Goal: Information Seeking & Learning: Learn about a topic

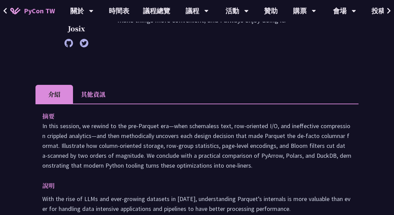
scroll to position [158, 0]
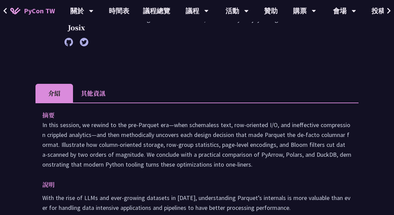
click at [106, 92] on li "其他資訊" at bounding box center [93, 93] width 40 height 19
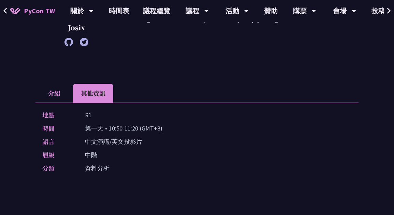
click at [60, 97] on li "介紹" at bounding box center [53, 93] width 37 height 19
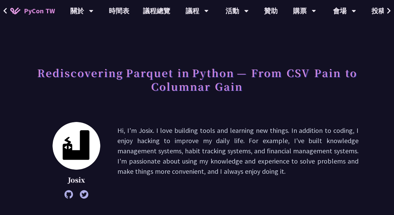
scroll to position [0, 0]
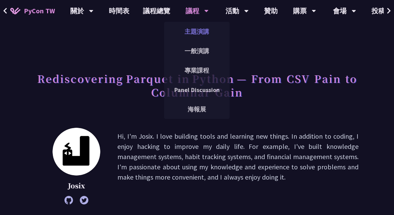
click at [198, 37] on link "主題演講" at bounding box center [196, 32] width 65 height 16
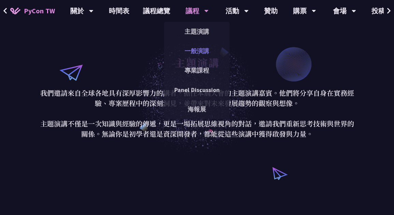
click at [205, 53] on link "一般演講" at bounding box center [196, 51] width 65 height 16
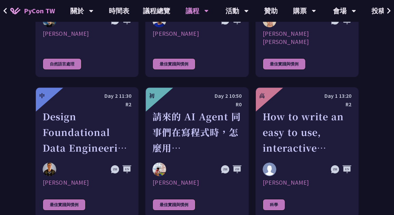
scroll to position [1624, 0]
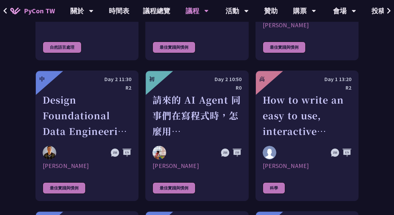
scroll to position [1649, 0]
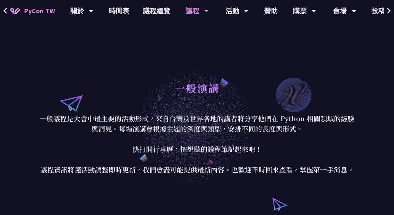
scroll to position [19, 0]
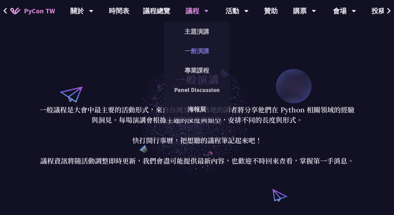
click at [204, 51] on link "一般演講" at bounding box center [196, 51] width 65 height 16
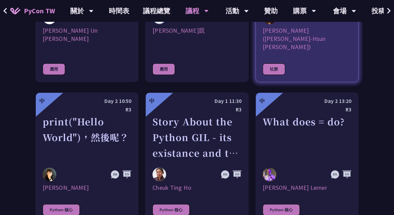
scroll to position [608, 0]
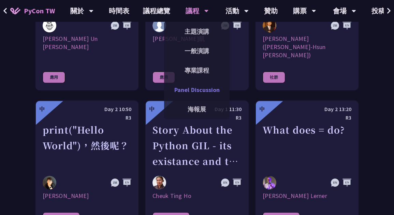
click at [203, 92] on link "Panel Discussion" at bounding box center [196, 90] width 65 height 16
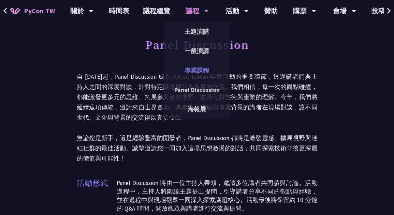
click at [207, 66] on link "專業課程" at bounding box center [196, 70] width 65 height 16
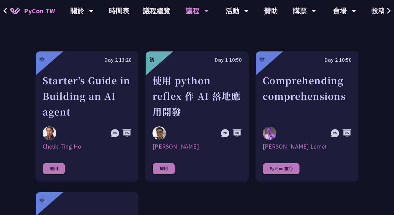
scroll to position [241, 0]
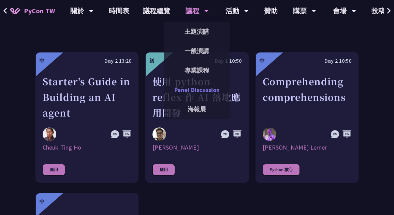
click at [200, 91] on link "Panel Discussion" at bounding box center [196, 90] width 65 height 16
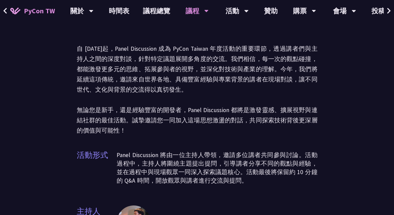
scroll to position [28, 0]
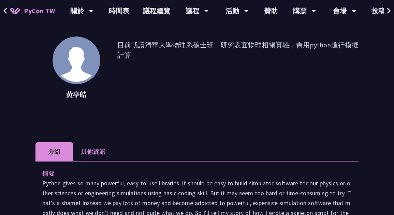
scroll to position [104, 0]
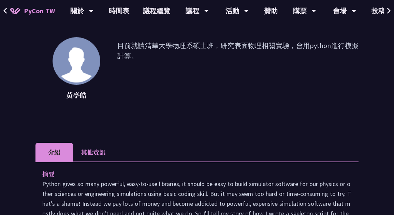
click at [101, 153] on li "其他資訊" at bounding box center [93, 152] width 40 height 19
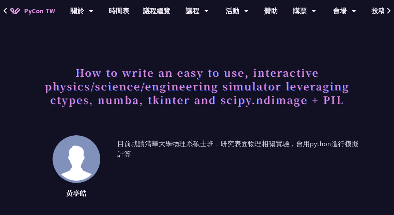
scroll to position [0, 0]
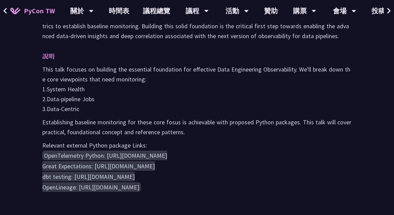
scroll to position [296, 0]
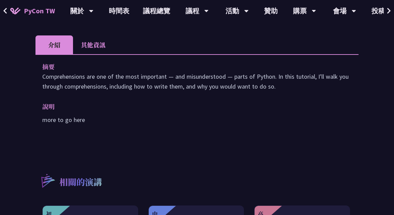
scroll to position [170, 0]
